Goal: Task Accomplishment & Management: Use online tool/utility

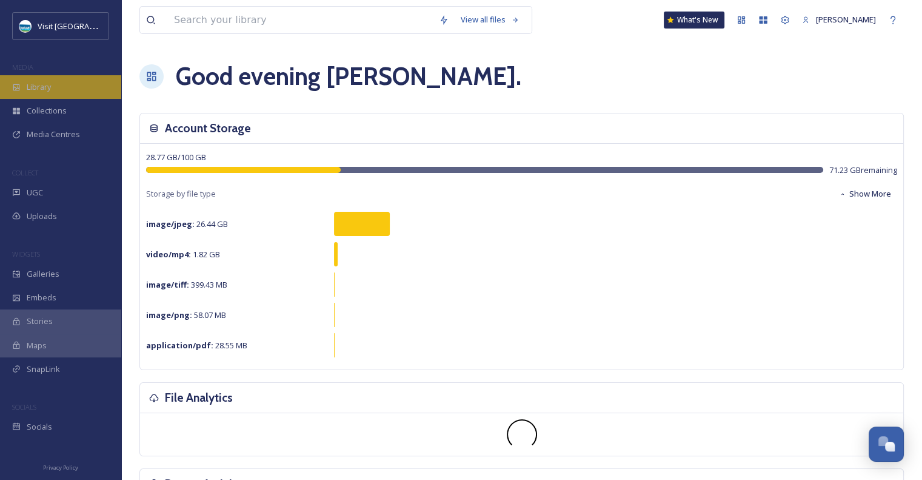
click at [44, 87] on span "Library" at bounding box center [39, 87] width 24 height 12
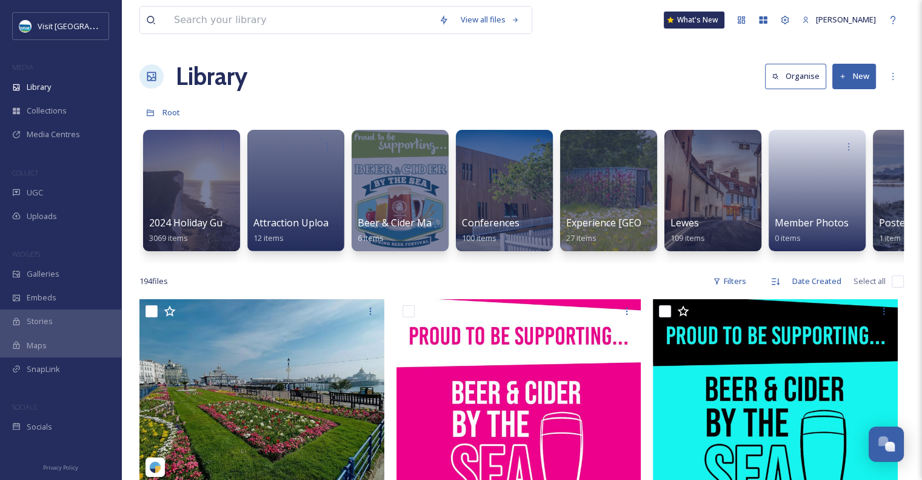
click at [858, 75] on button "New" at bounding box center [854, 76] width 44 height 25
click at [836, 152] on span "Folder" at bounding box center [840, 152] width 23 height 12
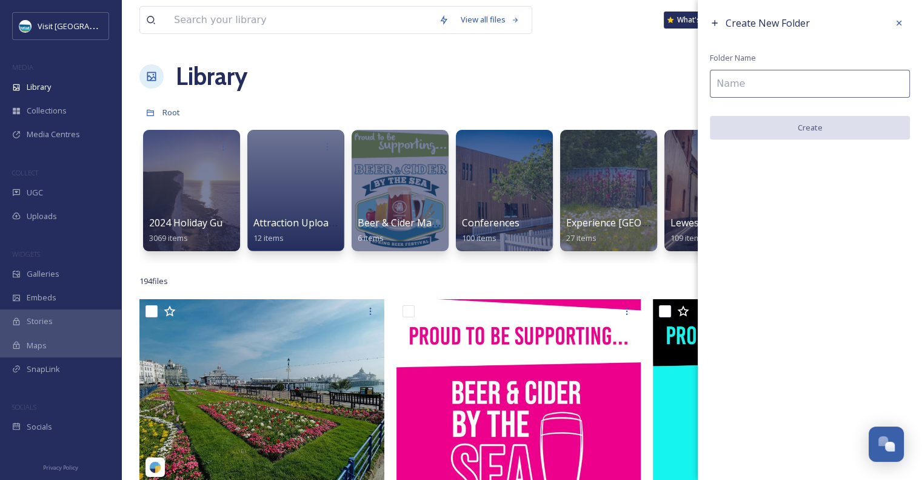
click at [782, 93] on input at bounding box center [810, 84] width 200 height 28
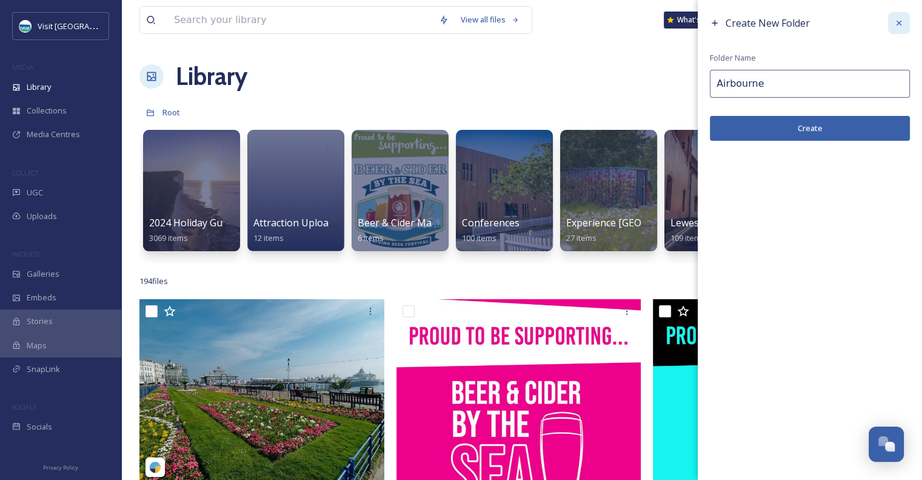
type input "Airbourne"
click at [897, 19] on icon at bounding box center [899, 23] width 10 height 10
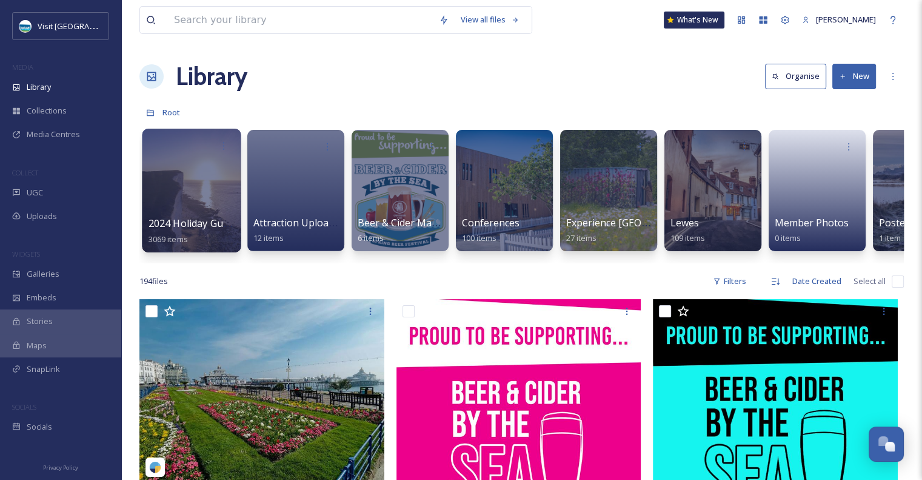
click at [206, 212] on div at bounding box center [191, 191] width 99 height 124
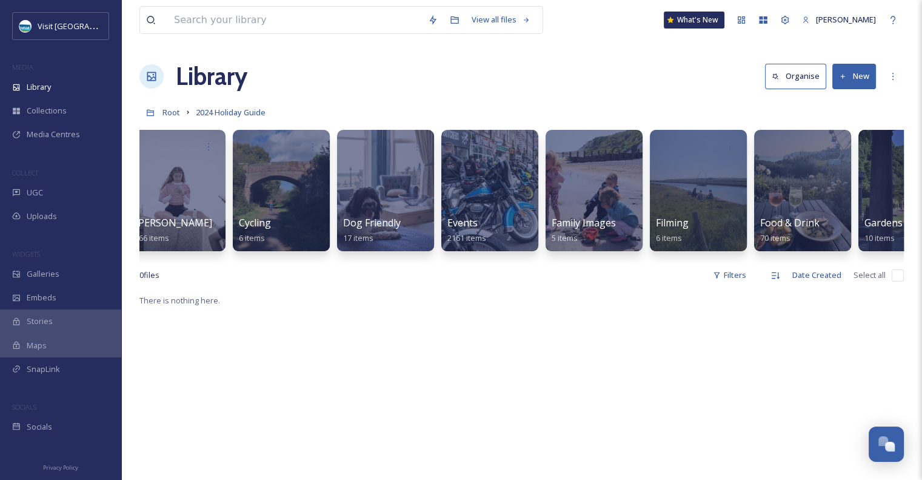
scroll to position [0, 643]
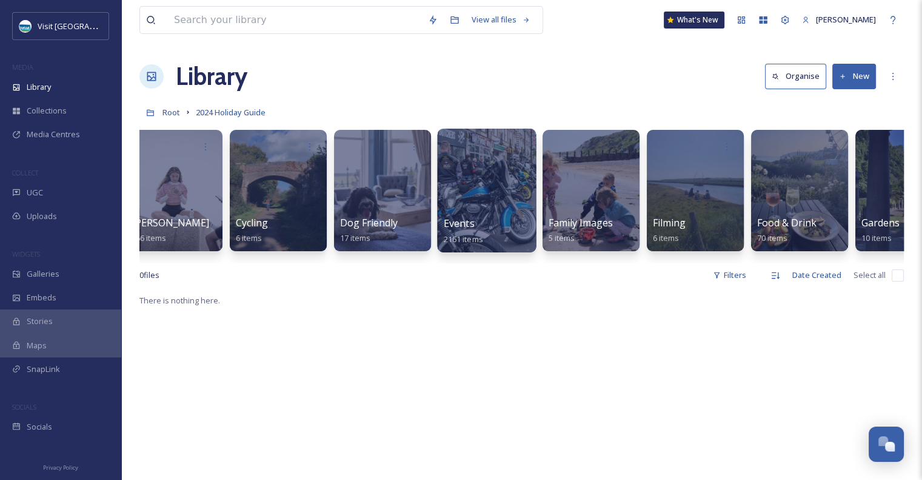
click at [486, 206] on div at bounding box center [486, 191] width 99 height 124
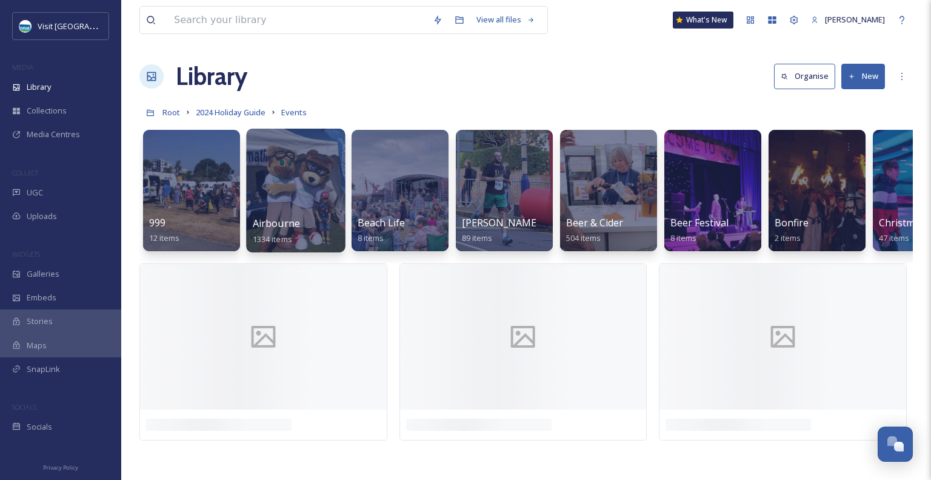
click at [296, 206] on div at bounding box center [295, 191] width 99 height 124
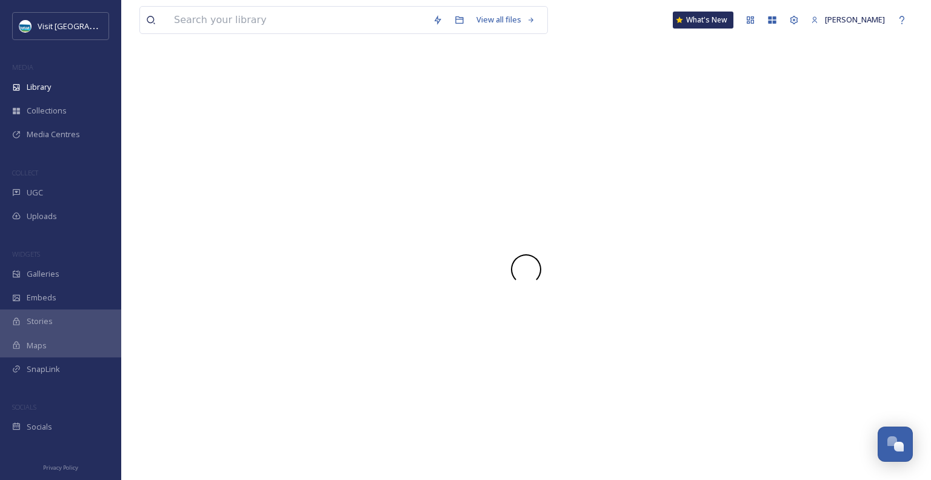
click at [296, 206] on div at bounding box center [526, 268] width 774 height 421
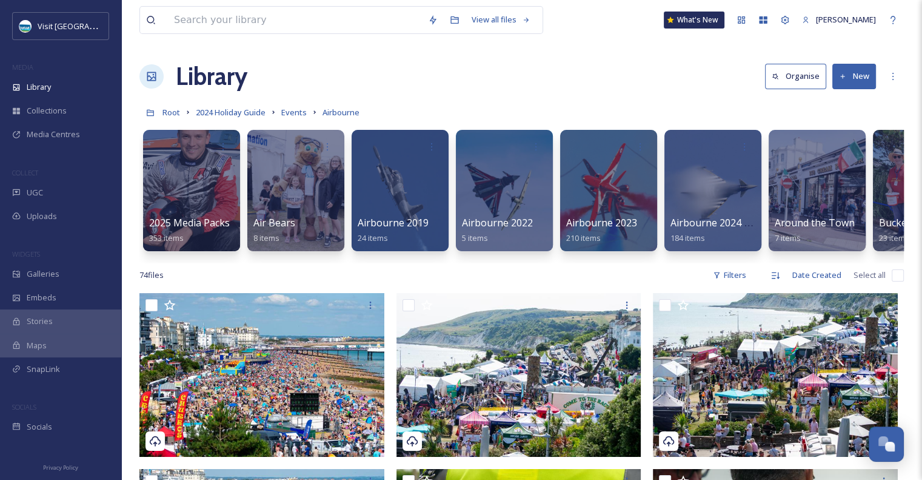
click at [856, 75] on button "New" at bounding box center [854, 76] width 44 height 25
click at [842, 152] on span "Folder" at bounding box center [840, 152] width 23 height 12
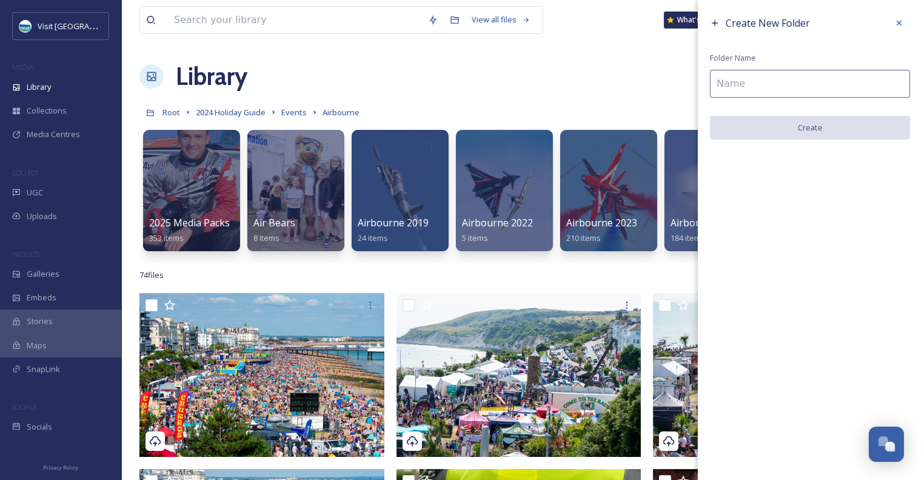
click at [817, 78] on input at bounding box center [810, 84] width 200 height 28
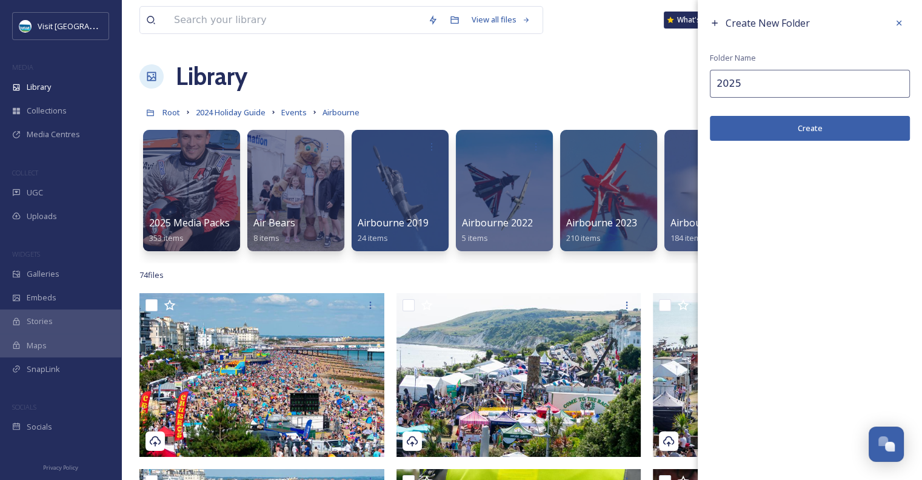
type input "2025"
click at [808, 131] on button "Create" at bounding box center [810, 128] width 200 height 25
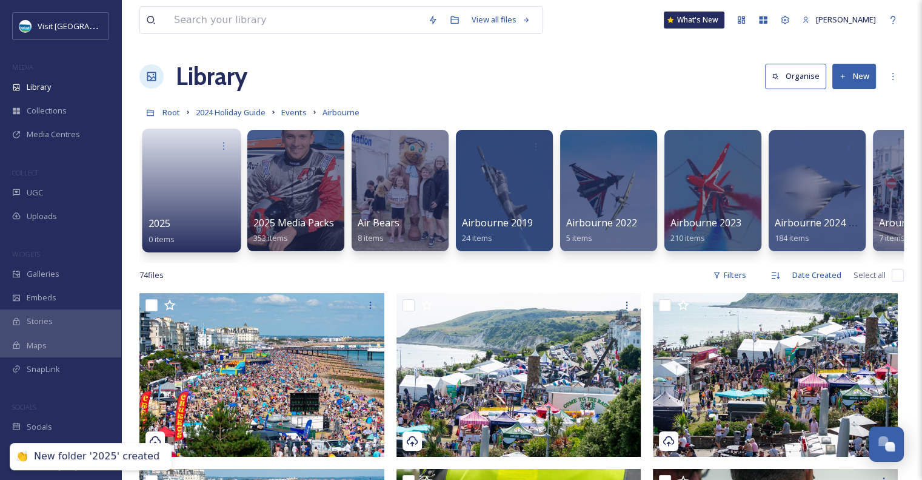
click at [179, 220] on div "2025 0 items" at bounding box center [192, 231] width 87 height 30
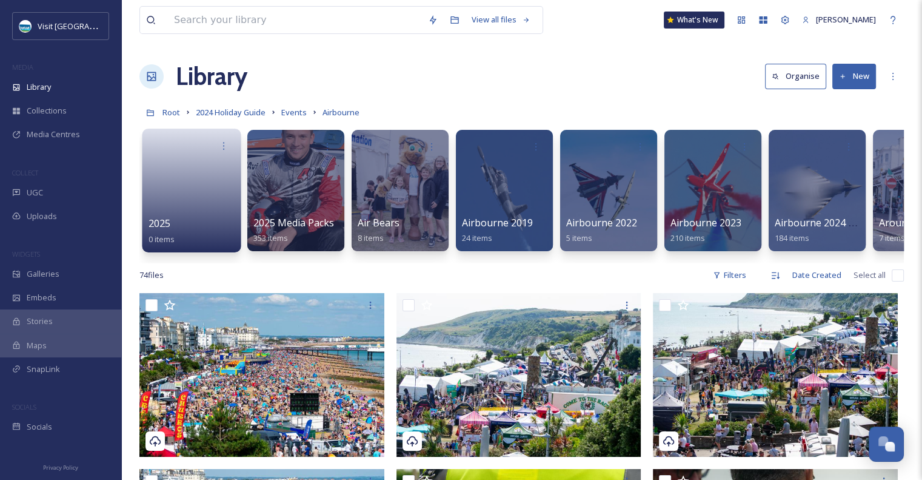
click at [166, 220] on span "2025" at bounding box center [160, 222] width 22 height 13
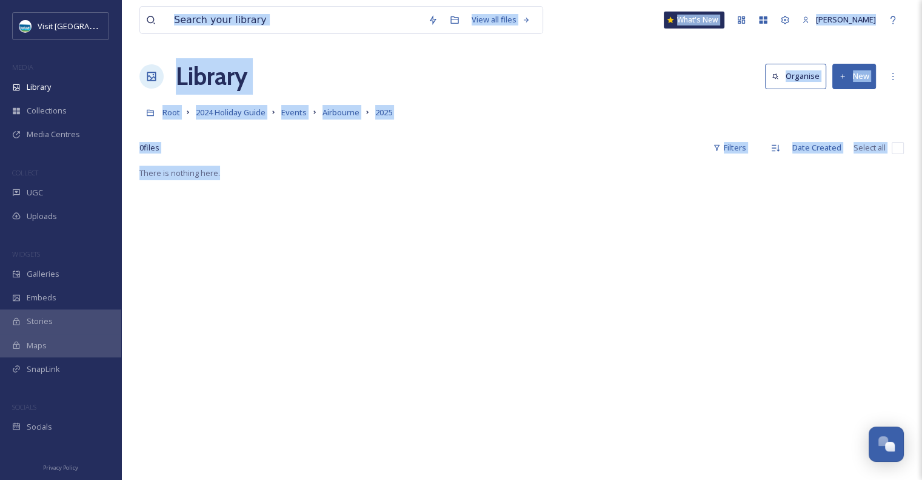
click at [849, 83] on button "New" at bounding box center [854, 76] width 44 height 25
click at [834, 152] on span "Folder" at bounding box center [840, 152] width 23 height 12
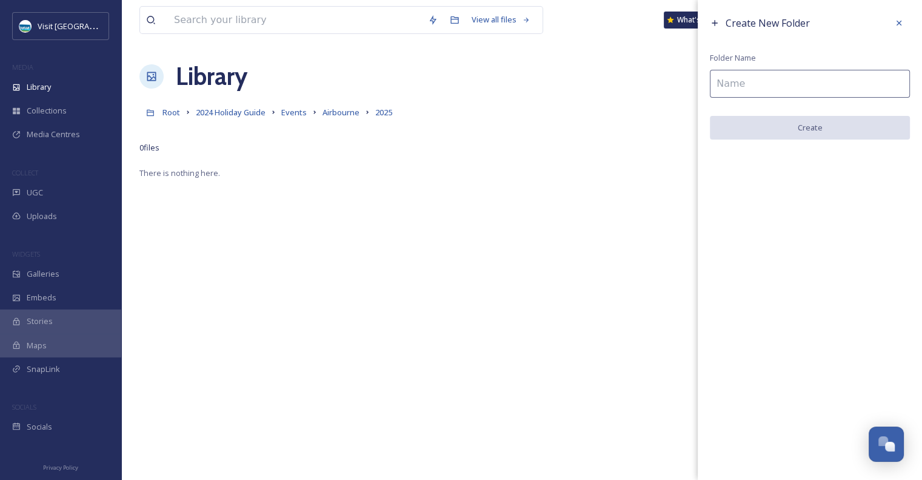
click at [827, 83] on input at bounding box center [810, 84] width 200 height 28
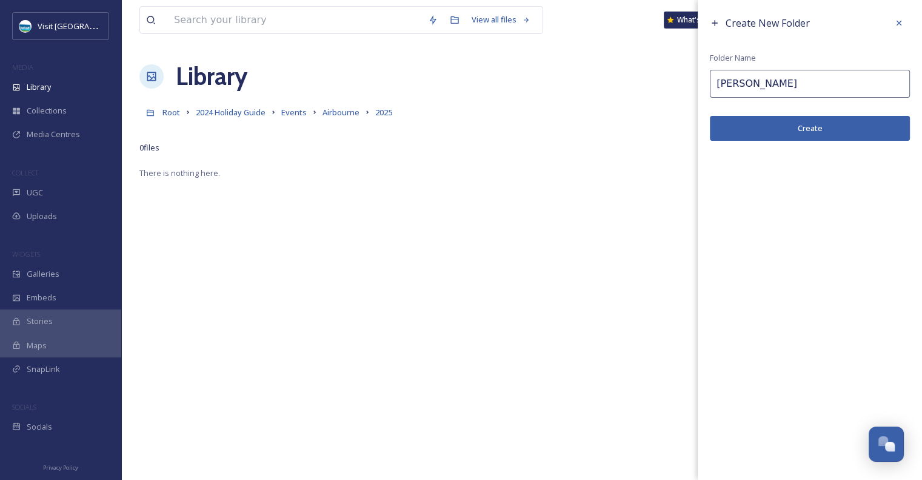
type input "Caroline Haycock"
click at [817, 116] on button "Create" at bounding box center [810, 128] width 200 height 25
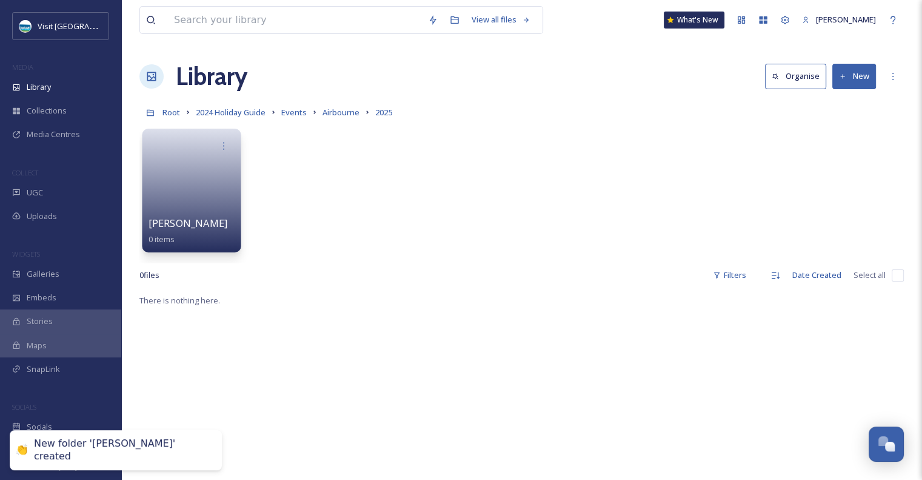
click at [212, 230] on div "Caroline Haycock 0 items" at bounding box center [192, 231] width 87 height 30
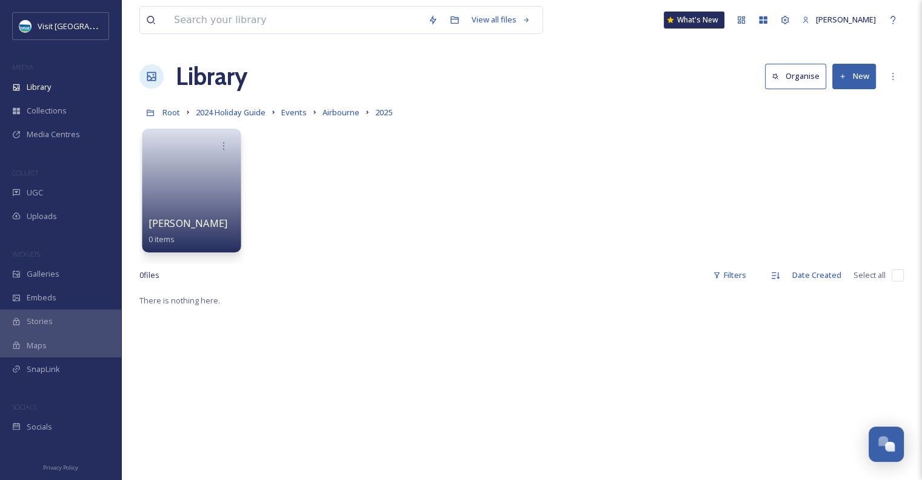
click at [211, 216] on div "Caroline Haycock 0 items" at bounding box center [192, 231] width 87 height 30
click at [214, 226] on span "Caroline Haycock" at bounding box center [188, 222] width 79 height 13
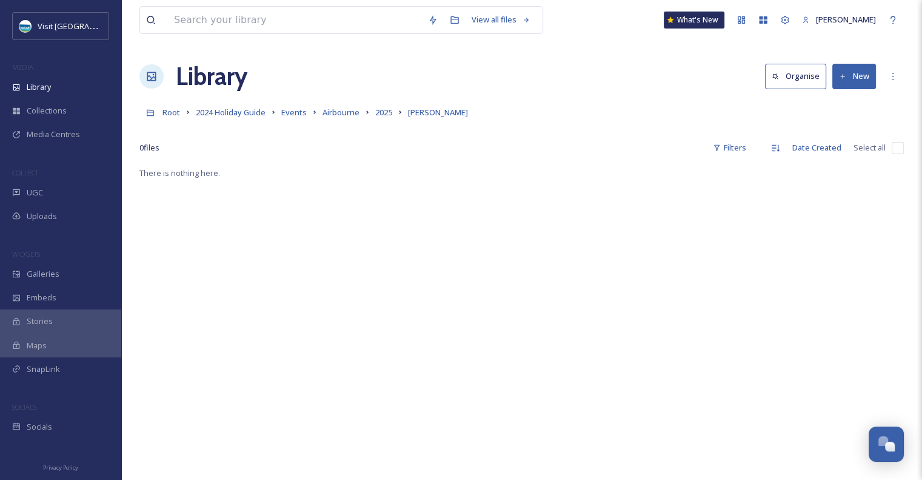
click at [858, 70] on button "New" at bounding box center [854, 76] width 44 height 25
click at [841, 112] on div "File Upload" at bounding box center [841, 105] width 69 height 24
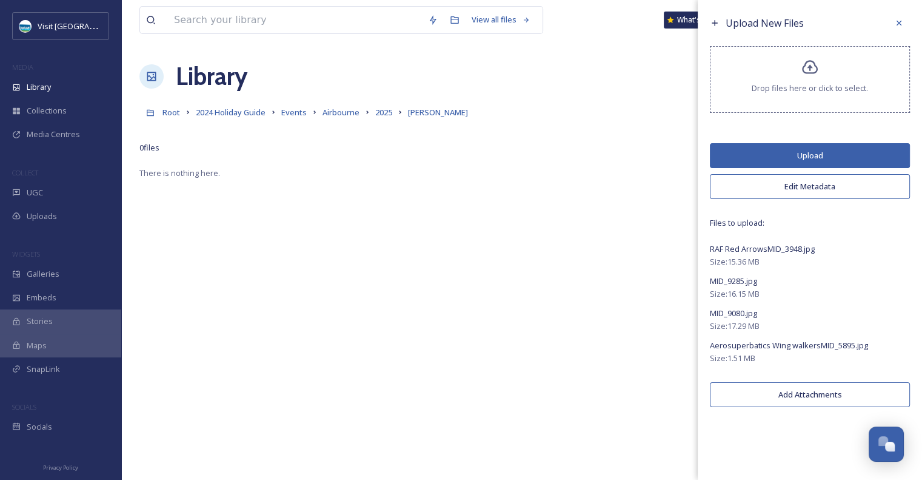
click at [829, 184] on button "Edit Metadata" at bounding box center [810, 186] width 200 height 25
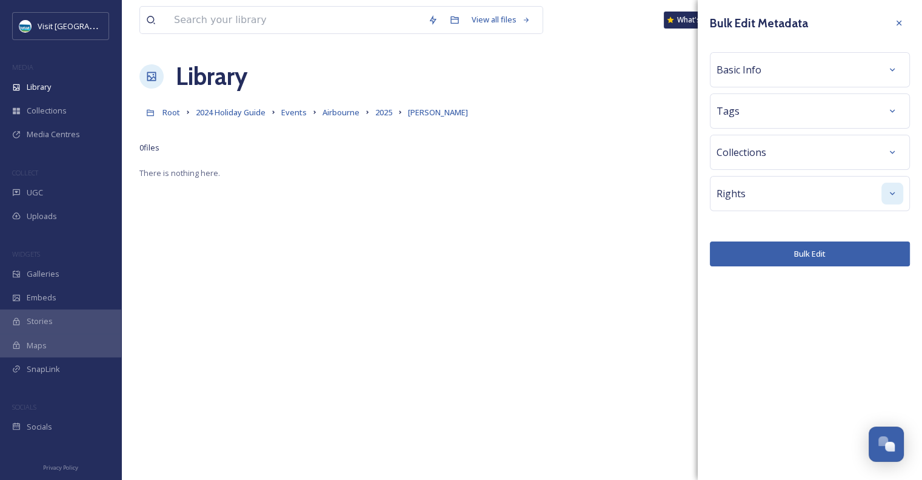
click at [897, 189] on icon at bounding box center [893, 194] width 10 height 10
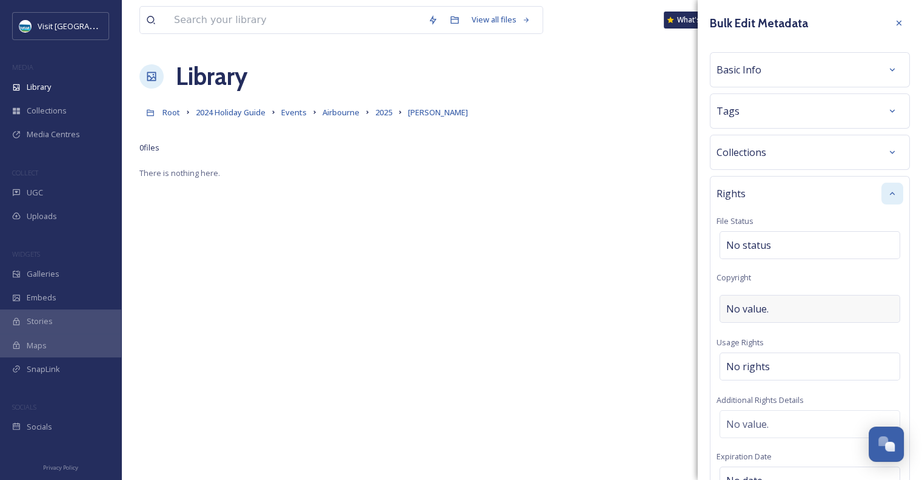
click at [776, 310] on div "No value." at bounding box center [810, 309] width 181 height 28
type input "Caroline Haycock"
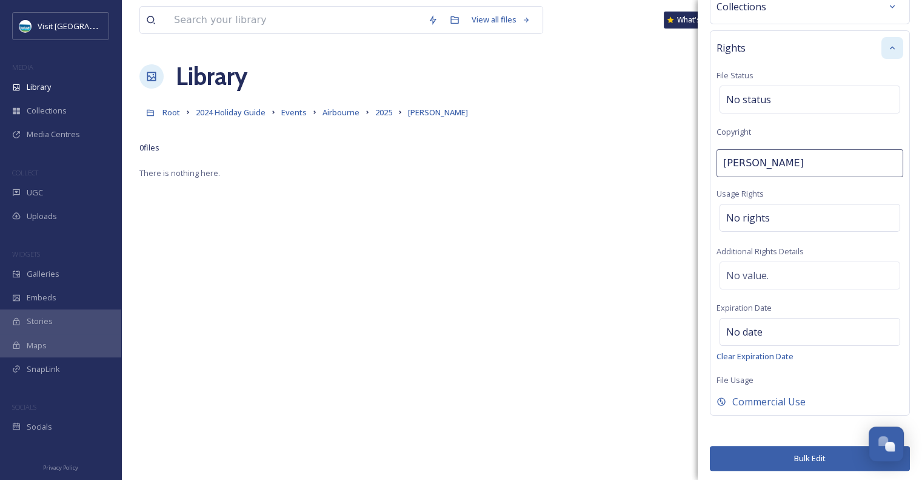
click at [828, 454] on button "Bulk Edit" at bounding box center [810, 458] width 200 height 25
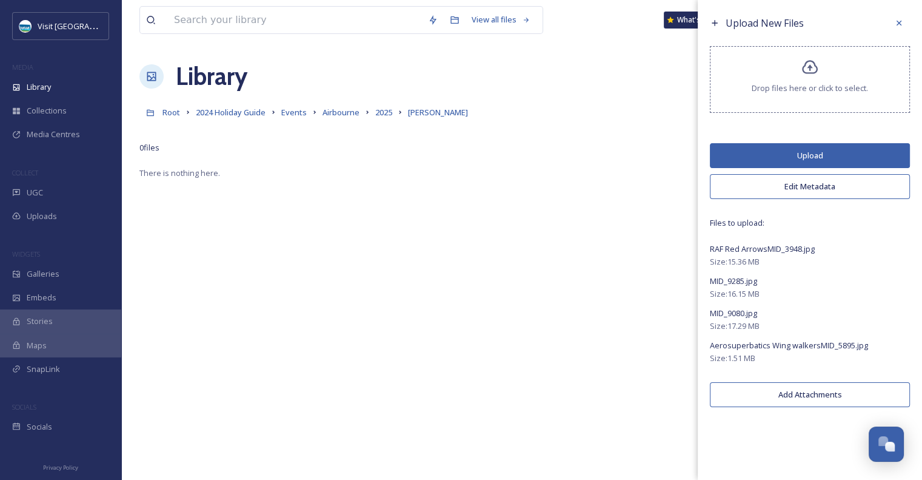
click at [829, 152] on button "Upload" at bounding box center [810, 155] width 200 height 25
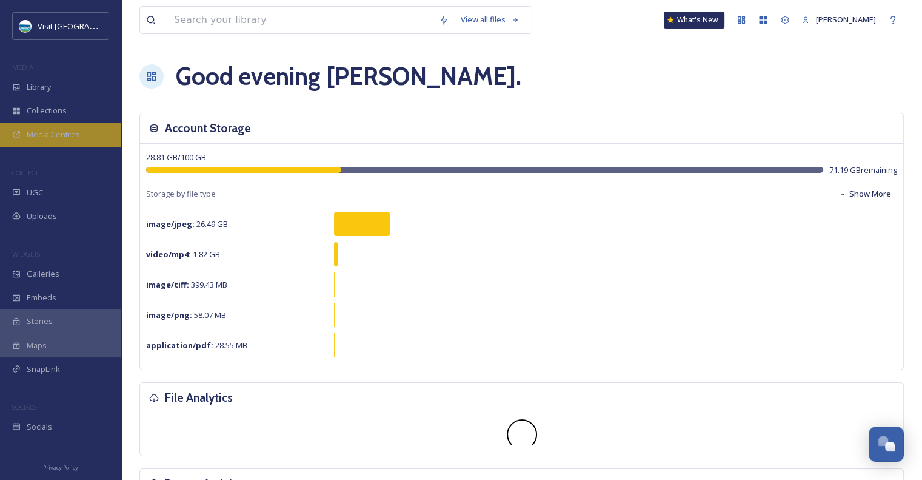
click at [51, 138] on span "Media Centres" at bounding box center [53, 135] width 53 height 12
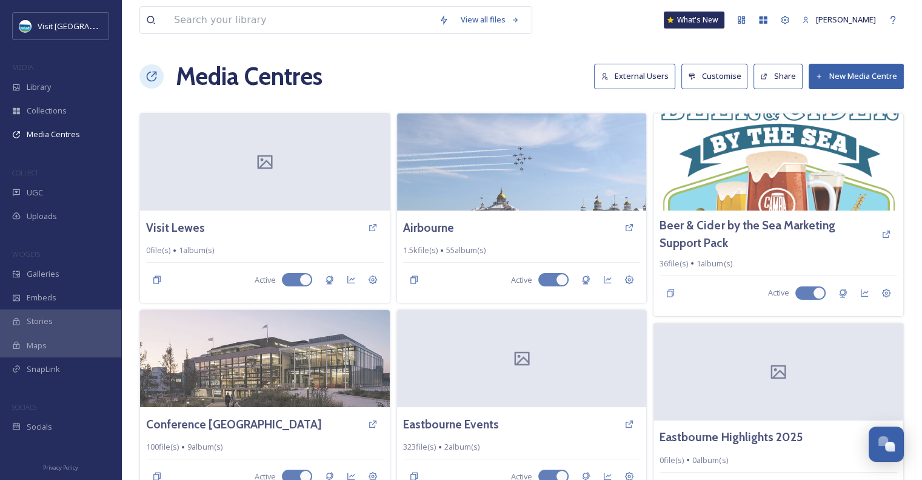
click at [889, 75] on button "New Media Centre" at bounding box center [856, 76] width 95 height 25
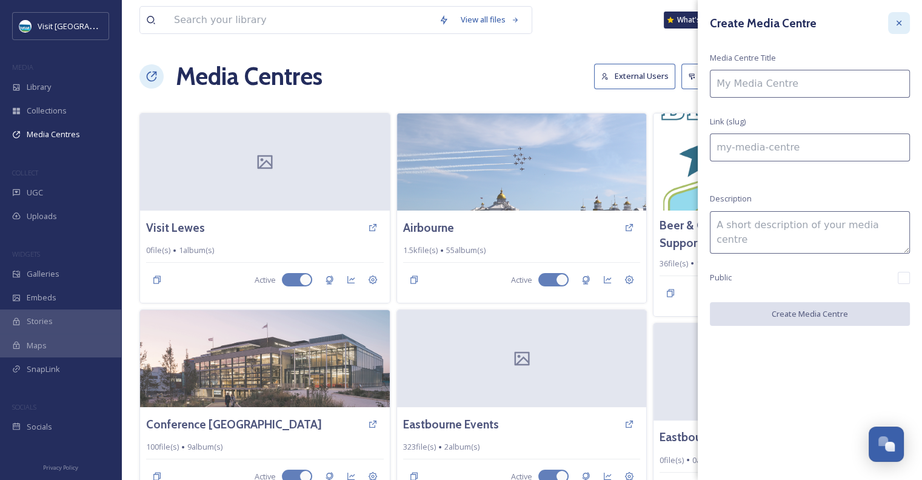
click at [902, 22] on icon at bounding box center [899, 23] width 10 height 10
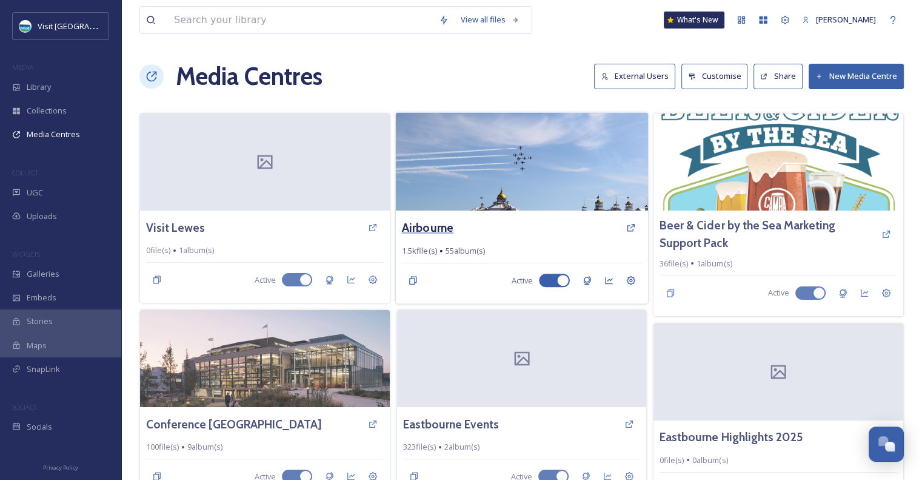
click at [437, 227] on h3 "Airbourne" at bounding box center [428, 228] width 52 height 18
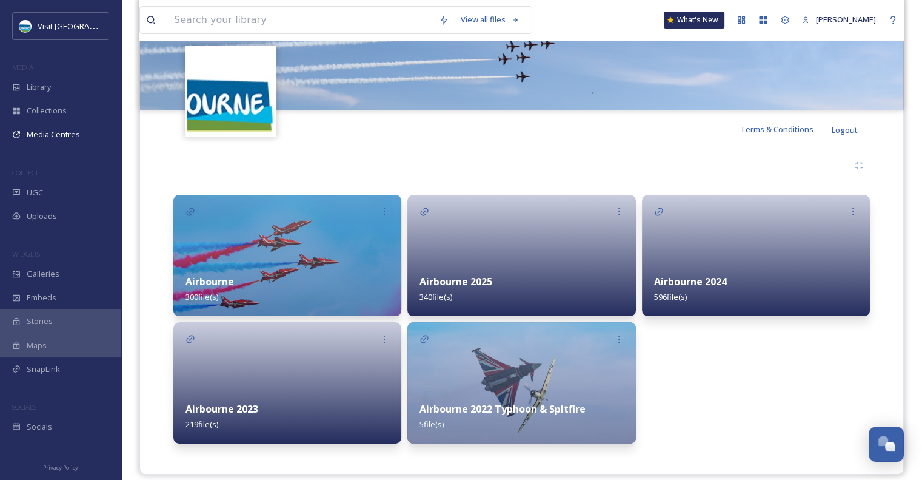
scroll to position [172, 0]
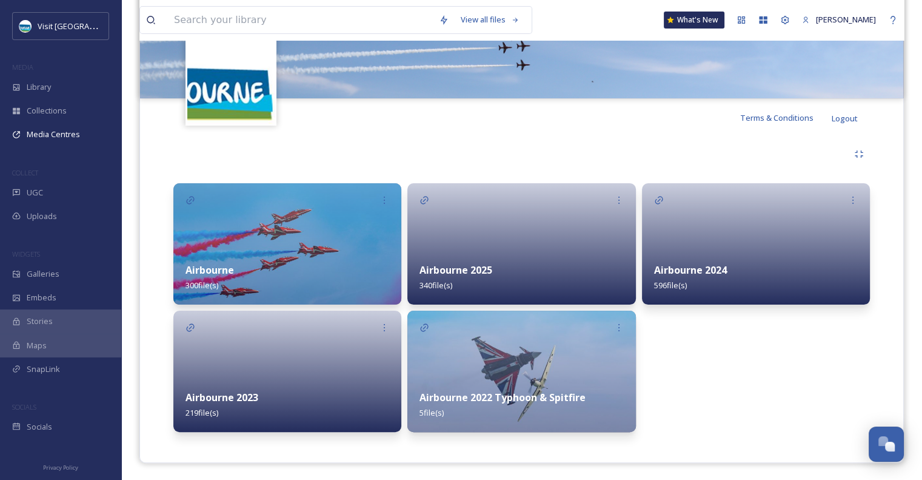
click at [490, 264] on strong "Airbourne 2025" at bounding box center [456, 269] width 73 height 13
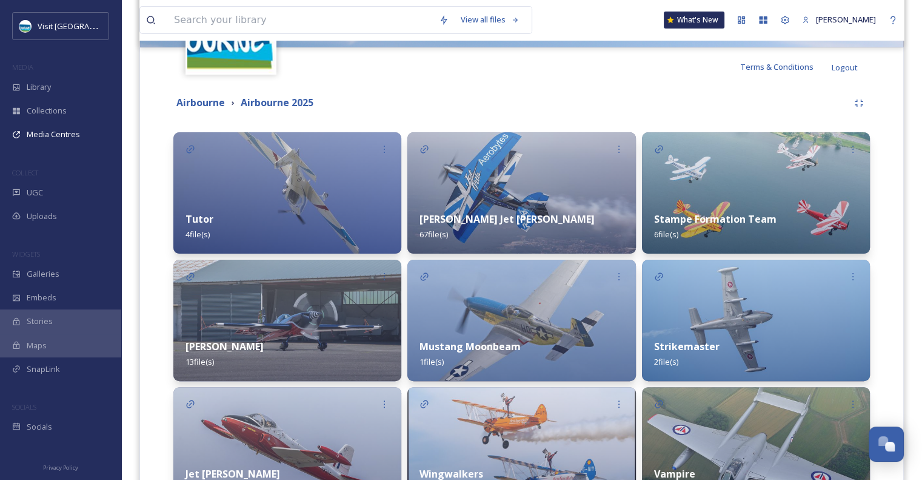
scroll to position [92, 0]
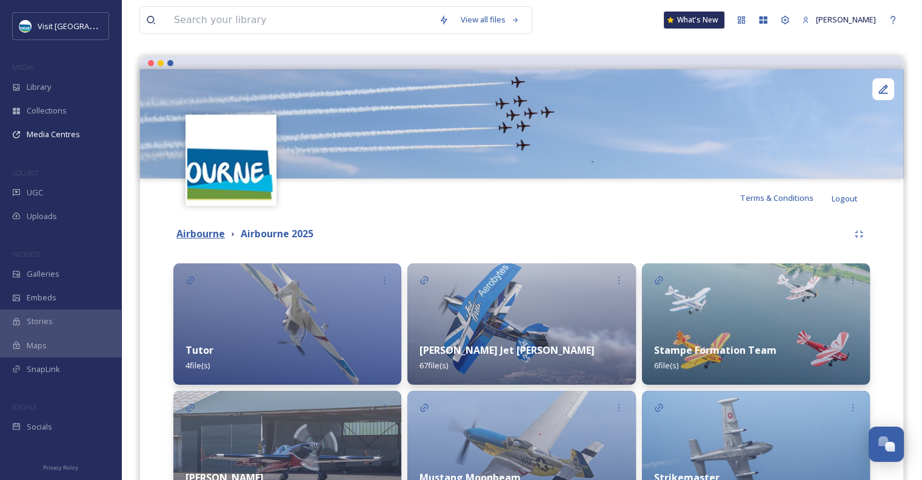
click at [198, 234] on strong "Airbourne" at bounding box center [200, 233] width 49 height 13
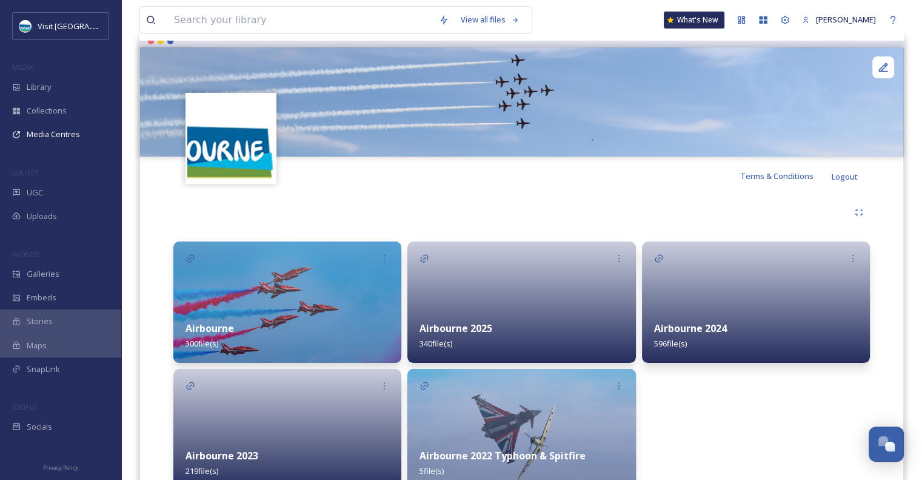
scroll to position [115, 0]
click at [464, 317] on div "Airbourne 2025 340 file(s)" at bounding box center [521, 335] width 228 height 54
